Goal: Task Accomplishment & Management: Manage account settings

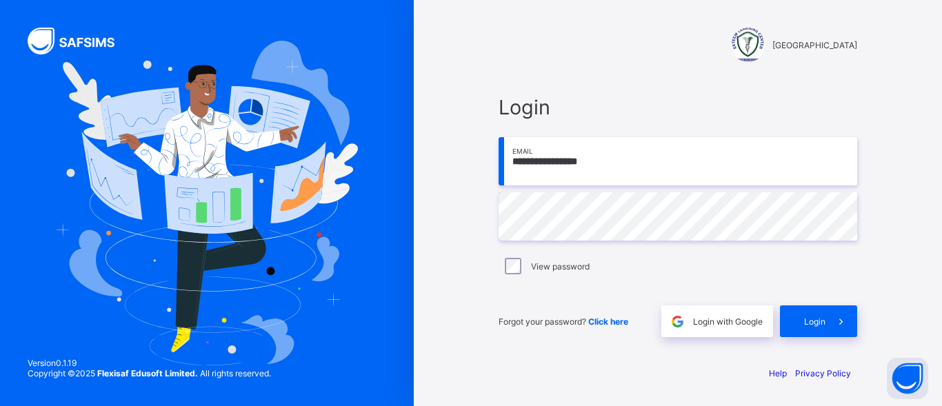
click at [604, 269] on div "View password" at bounding box center [678, 266] width 352 height 17
click at [611, 143] on input "**********" at bounding box center [678, 161] width 359 height 48
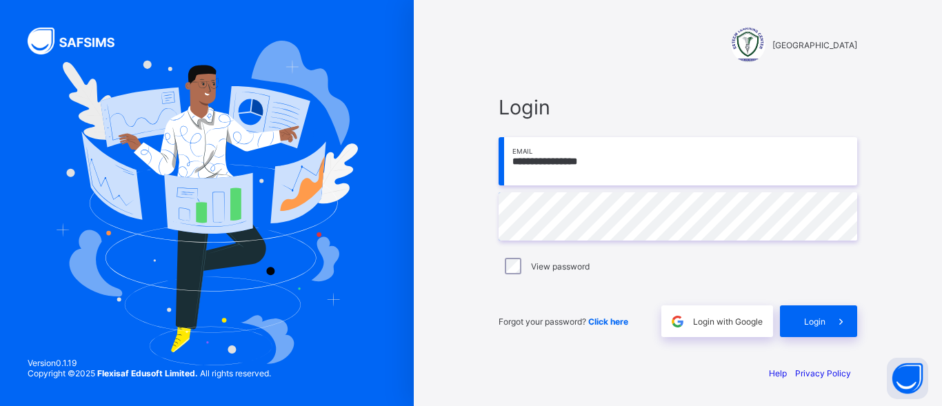
click at [611, 143] on input "**********" at bounding box center [678, 161] width 359 height 48
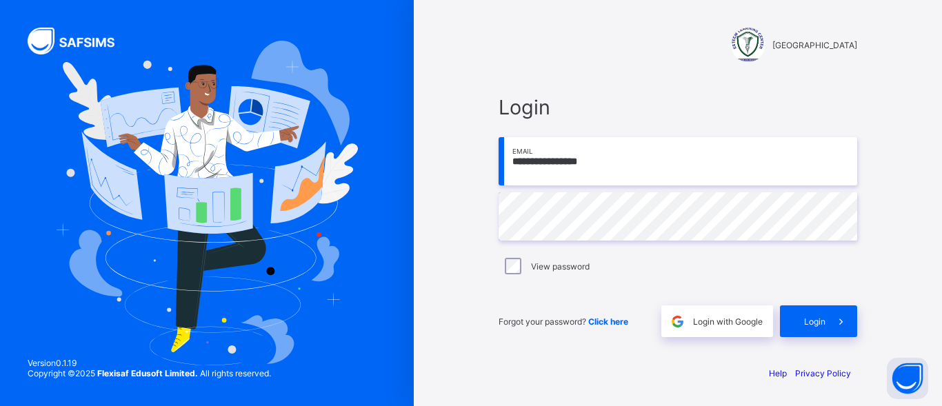
click at [611, 143] on input "**********" at bounding box center [678, 161] width 359 height 48
